Goal: Information Seeking & Learning: Learn about a topic

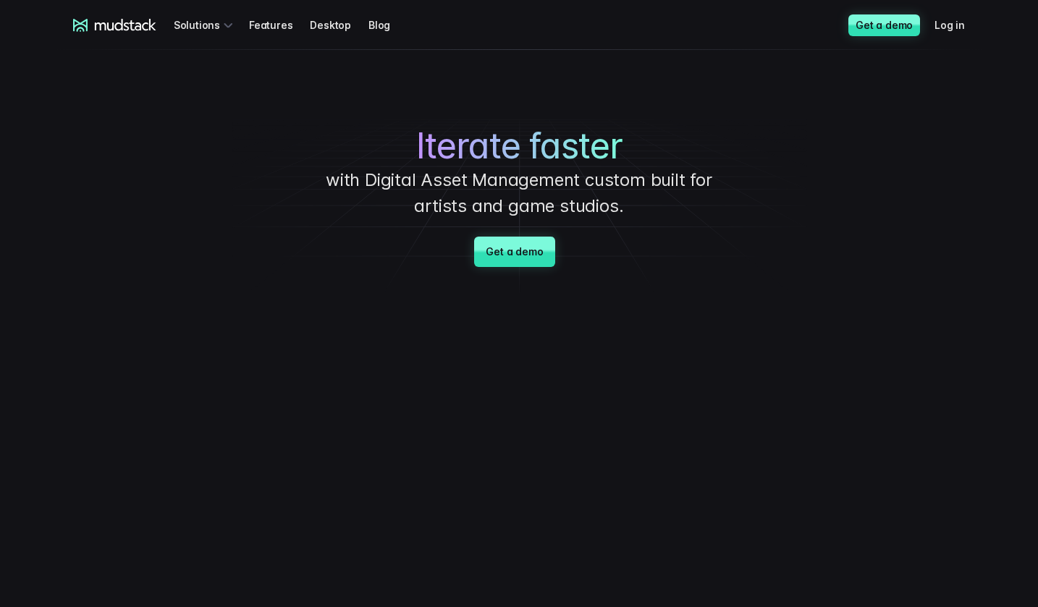
click at [136, 165] on div "Iterate faster with Digital Asset Management custom built for artists and game …" at bounding box center [519, 173] width 1014 height 246
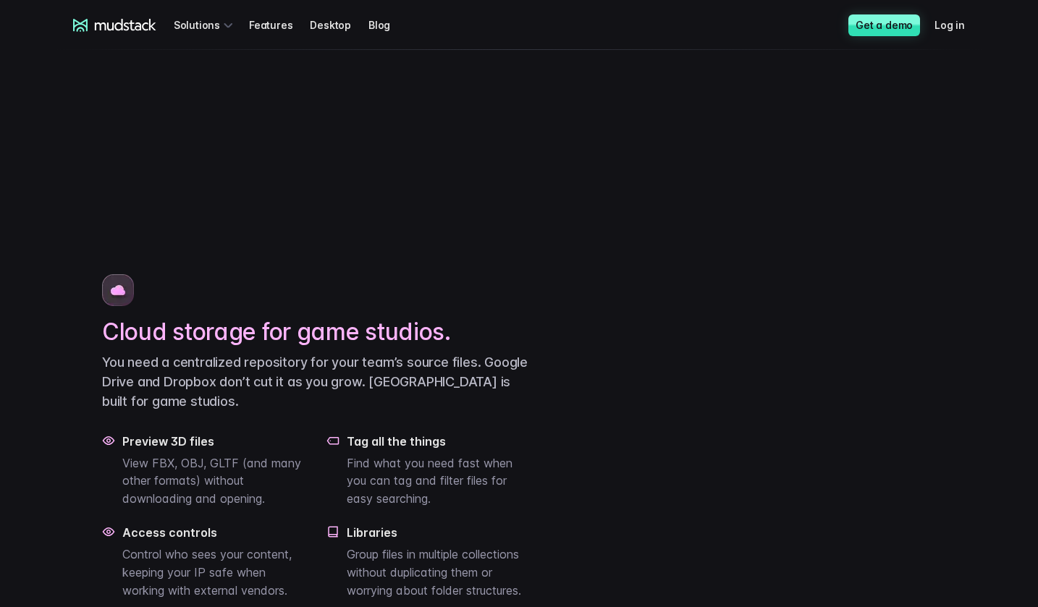
scroll to position [652, 0]
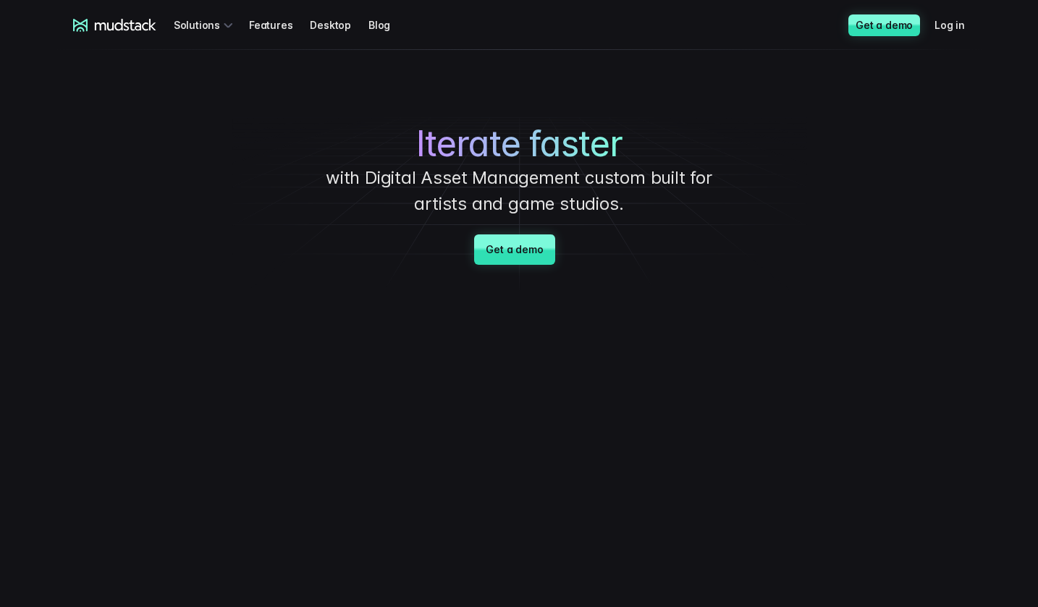
scroll to position [0, 0]
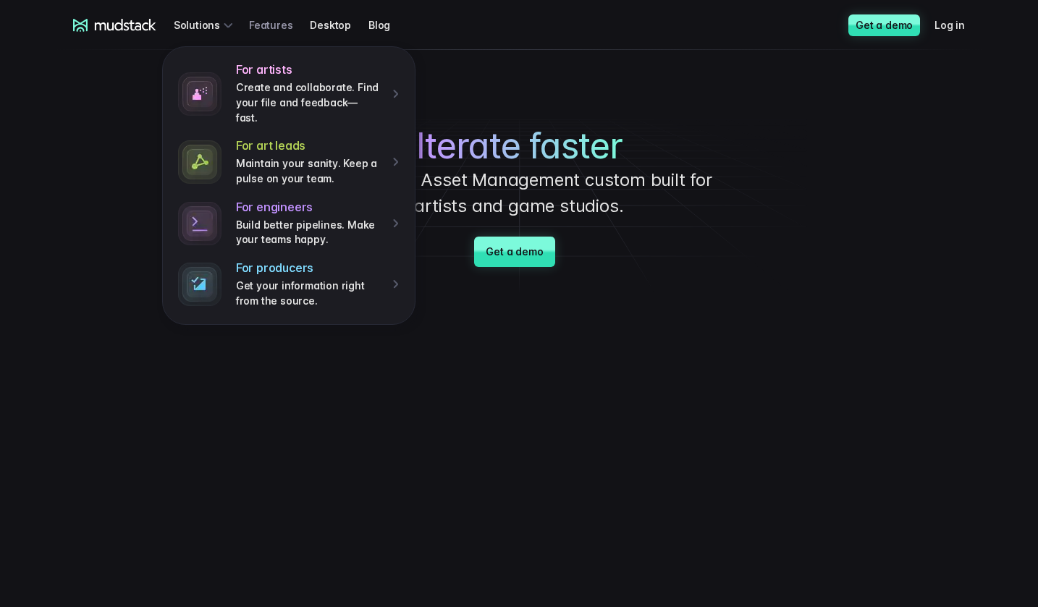
click at [259, 20] on link "Features" at bounding box center [279, 25] width 61 height 27
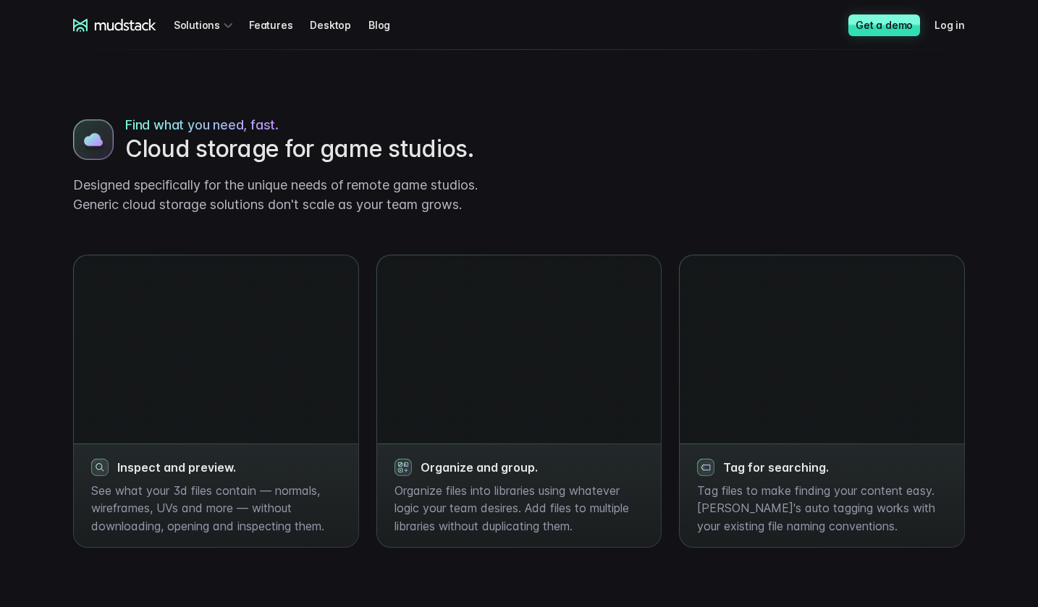
scroll to position [507, 0]
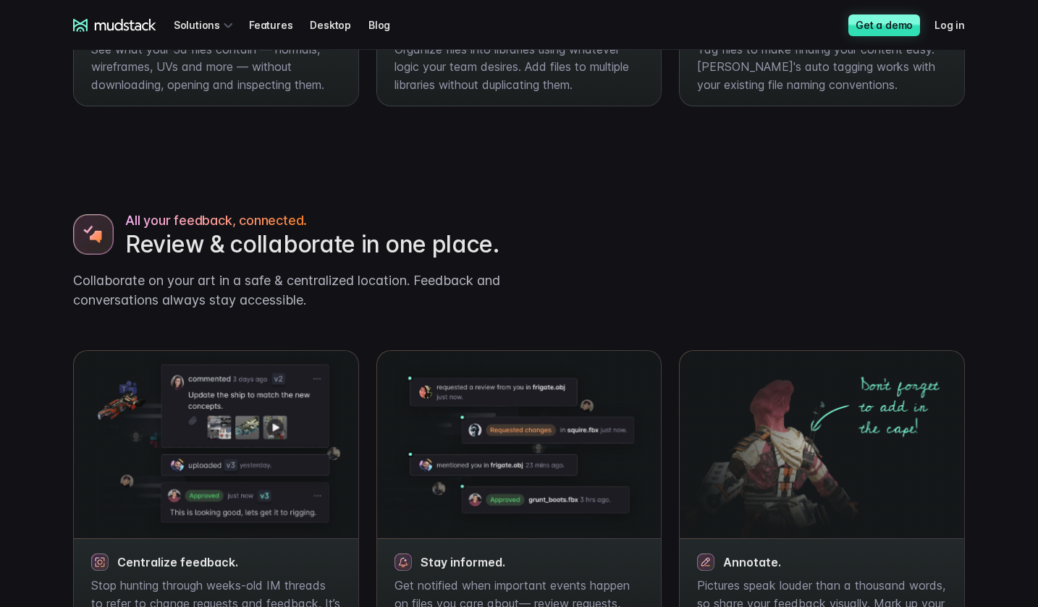
scroll to position [941, 0]
